Goal: Information Seeking & Learning: Learn about a topic

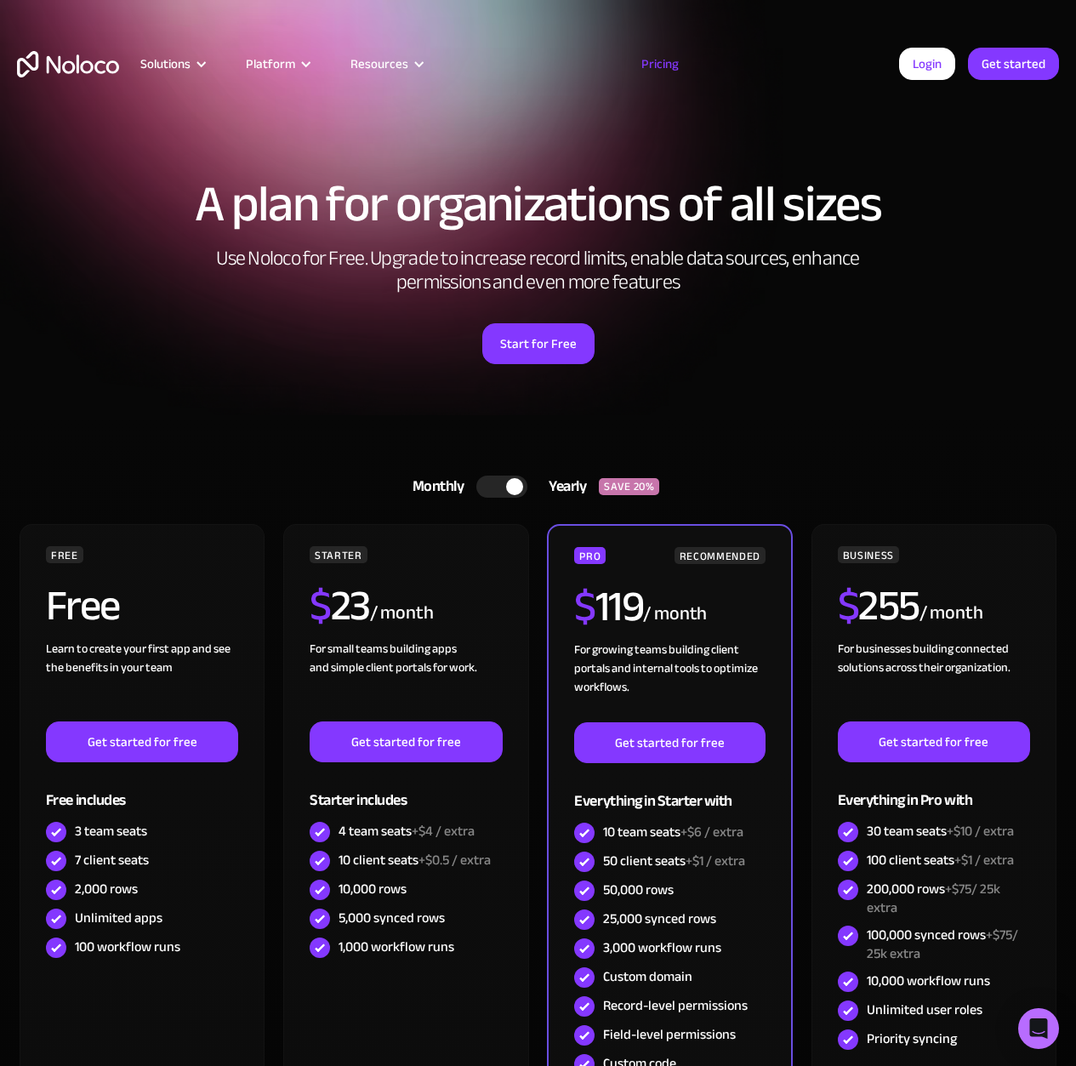
drag, startPoint x: 891, startPoint y: 406, endPoint x: 860, endPoint y: 404, distance: 31.5
click at [885, 405] on div "A plan for organizations of all sizes Use Noloco for Free. Upgrade to increase …" at bounding box center [538, 271] width 1076 height 287
click at [861, 404] on div "A plan for organizations of all sizes Use Noloco for Free. Upgrade to increase …" at bounding box center [538, 271] width 1076 height 287
